Goal: Transaction & Acquisition: Obtain resource

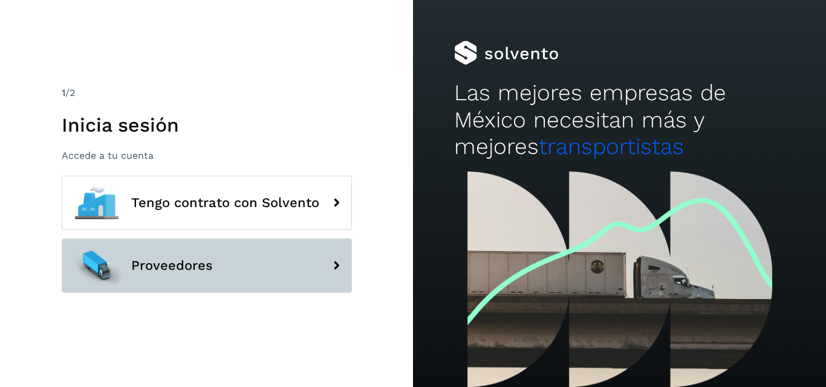
click at [193, 265] on span "Proveedores" at bounding box center [172, 266] width 82 height 15
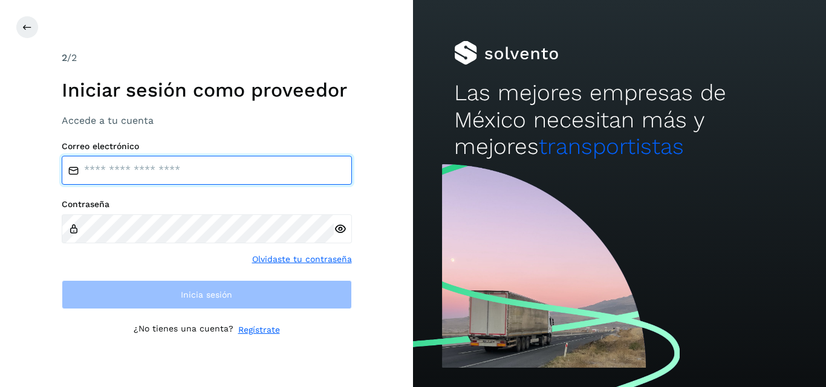
click at [138, 169] on input "email" at bounding box center [207, 170] width 290 height 29
type input "**********"
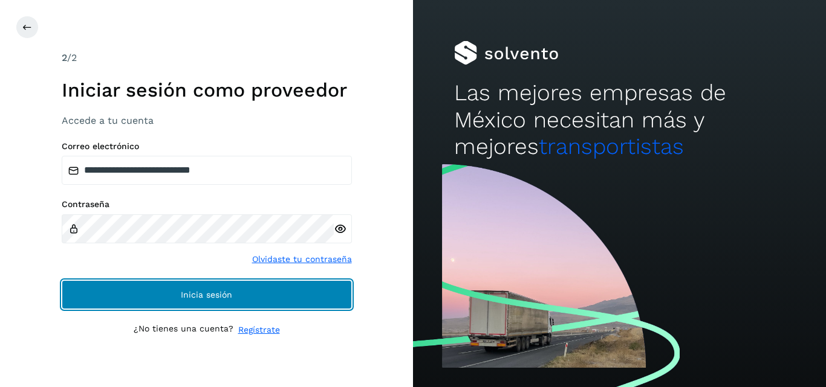
click at [142, 296] on button "Inicia sesión" at bounding box center [207, 294] width 290 height 29
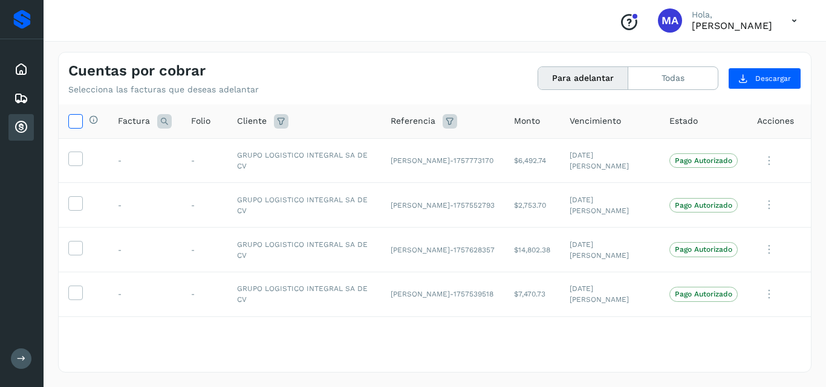
click at [76, 124] on icon at bounding box center [75, 120] width 13 height 13
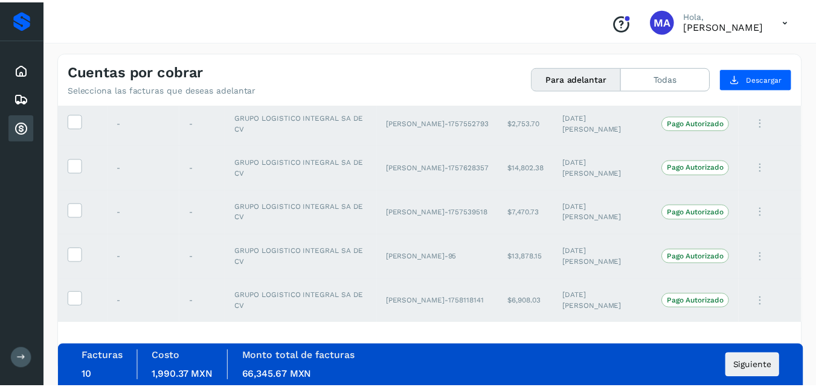
scroll to position [108, 0]
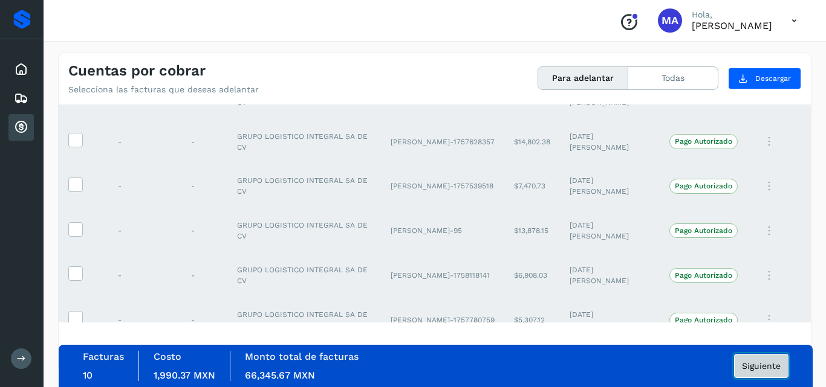
click at [764, 366] on span "Siguiente" at bounding box center [761, 366] width 39 height 8
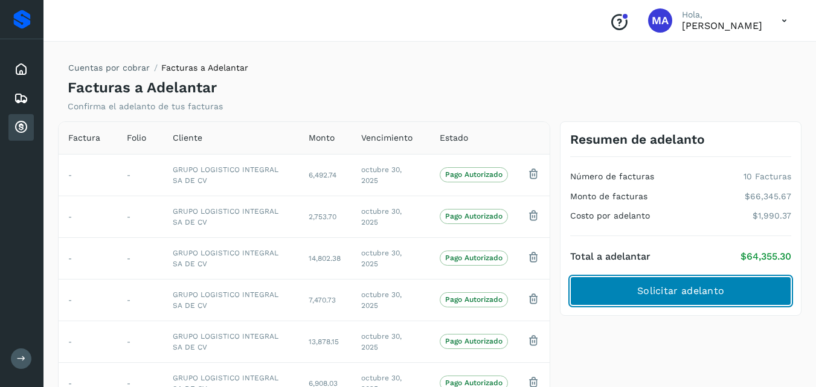
click at [715, 286] on span "Solicitar adelanto" at bounding box center [681, 291] width 87 height 13
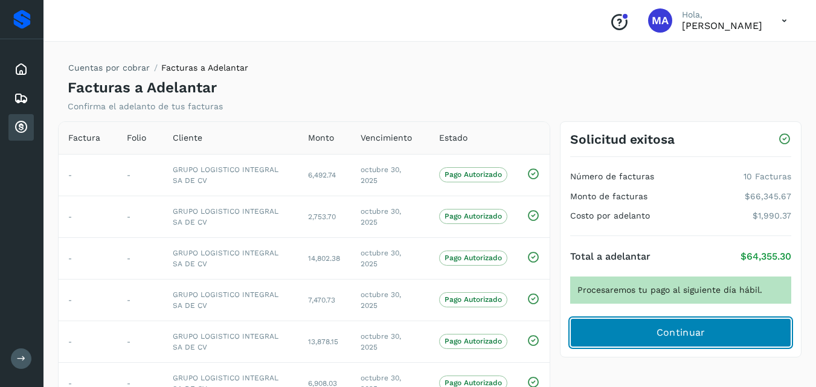
click at [650, 337] on button "Continuar" at bounding box center [680, 332] width 221 height 29
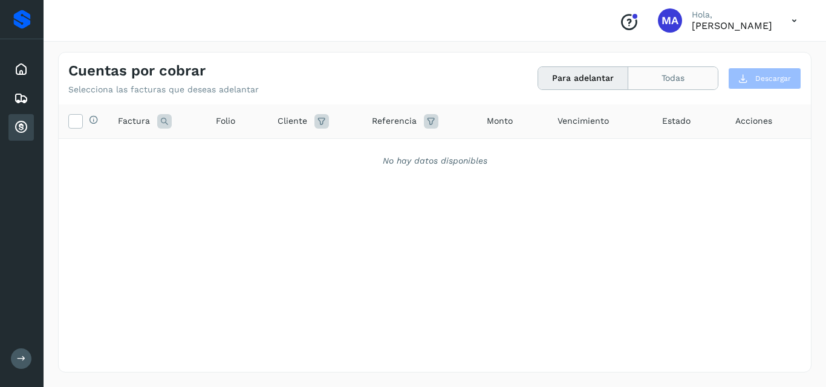
click at [659, 75] on button "Todas" at bounding box center [672, 78] width 89 height 22
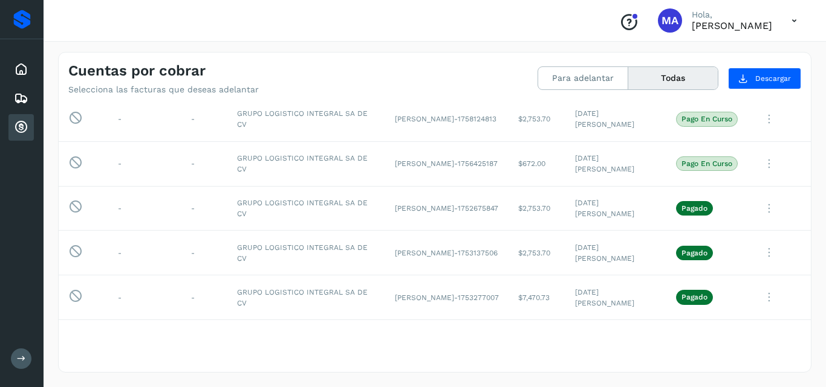
scroll to position [403, 0]
